Goal: Transaction & Acquisition: Purchase product/service

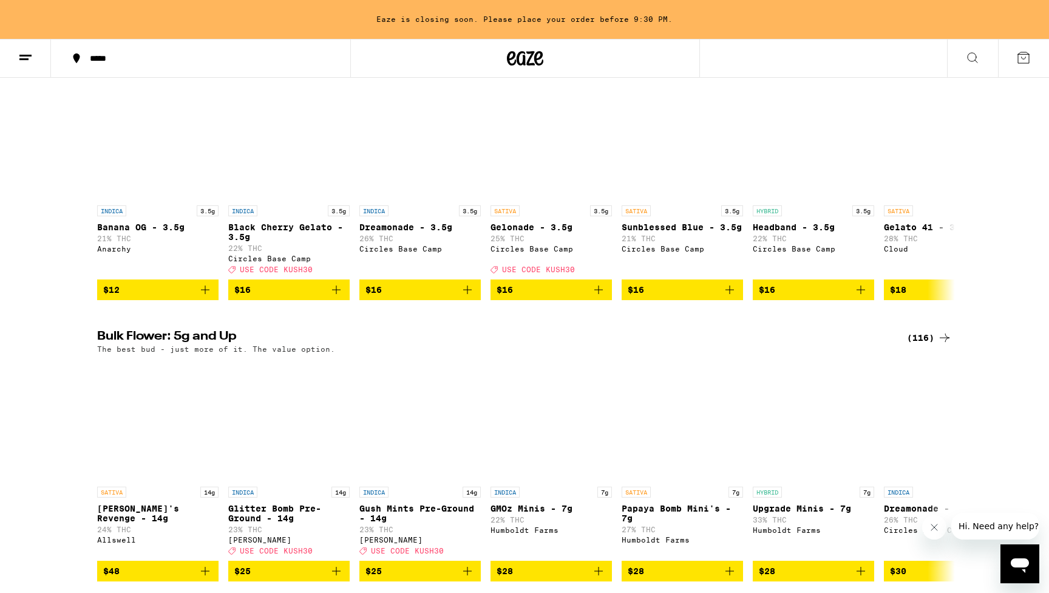
scroll to position [1314, 0]
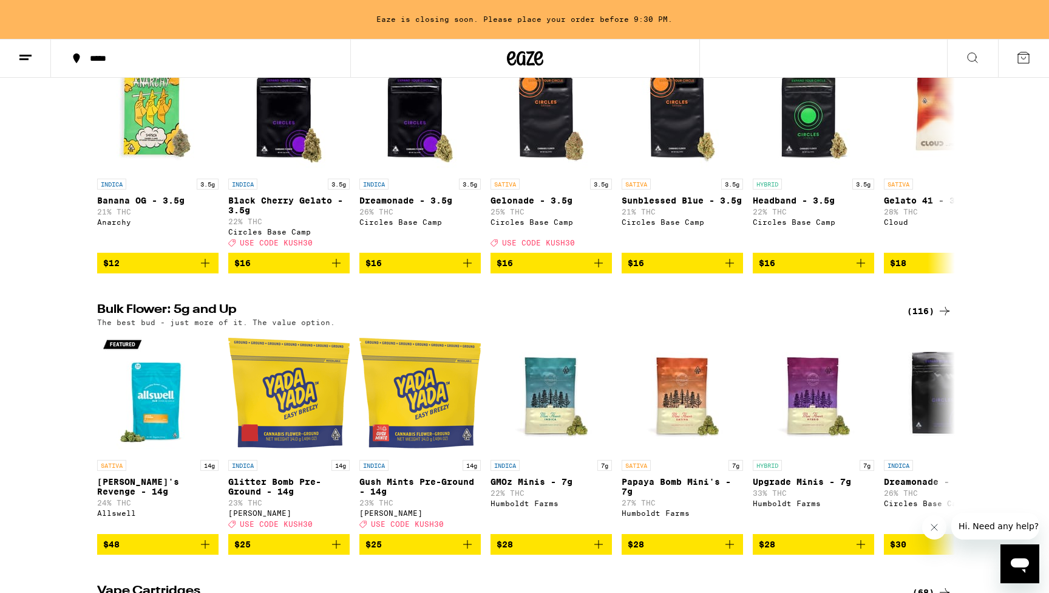
click at [943, 315] on icon at bounding box center [945, 311] width 10 height 8
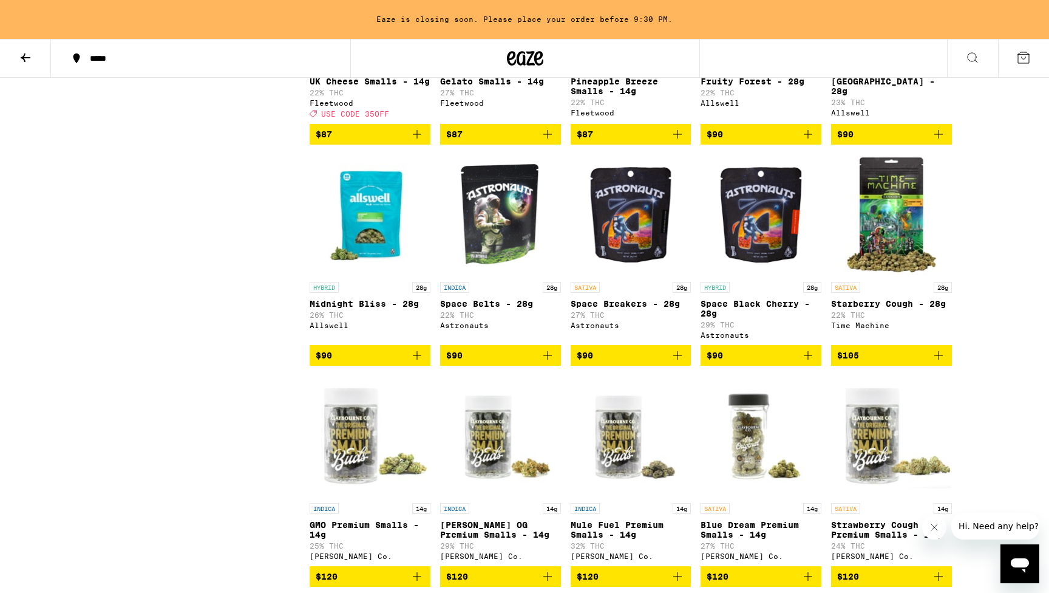
scroll to position [3849, 0]
